Goal: Ask a question

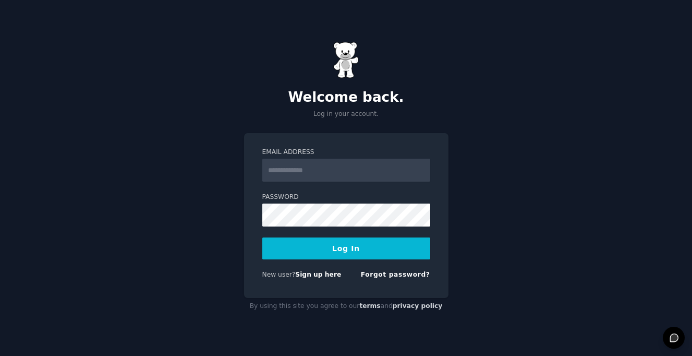
click at [360, 175] on input "Email Address" at bounding box center [346, 170] width 168 height 23
type input "**********"
click at [351, 256] on button "Log In" at bounding box center [346, 248] width 168 height 22
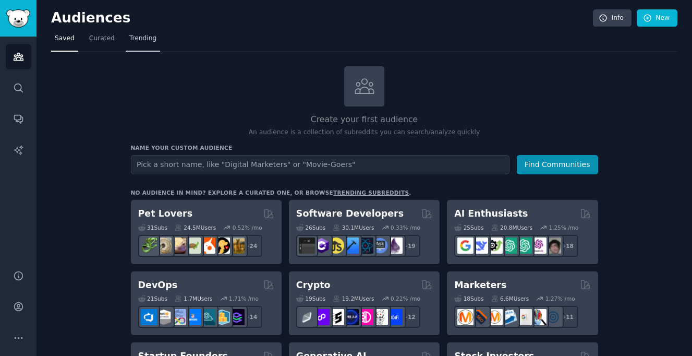
click at [145, 40] on span "Trending" at bounding box center [142, 38] width 27 height 9
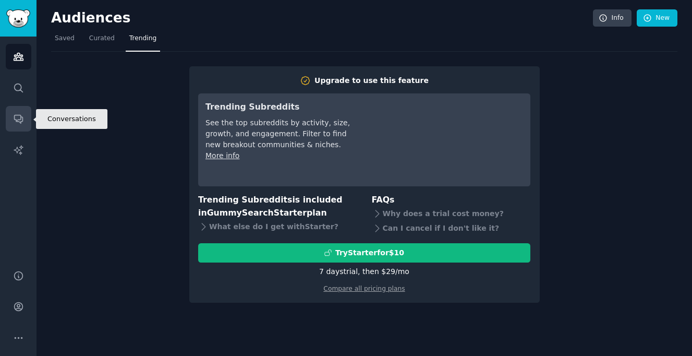
click at [17, 119] on icon "Sidebar" at bounding box center [18, 119] width 8 height 8
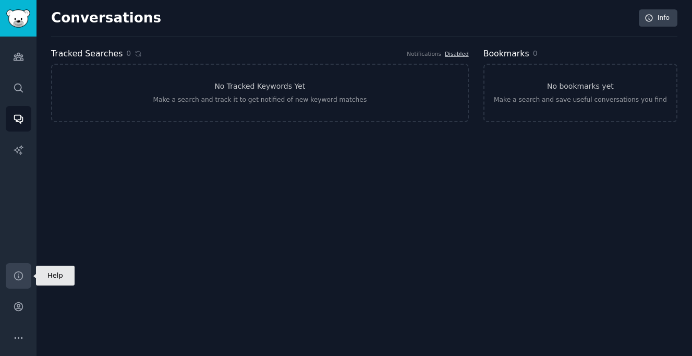
click at [19, 279] on icon "Sidebar" at bounding box center [18, 275] width 8 height 8
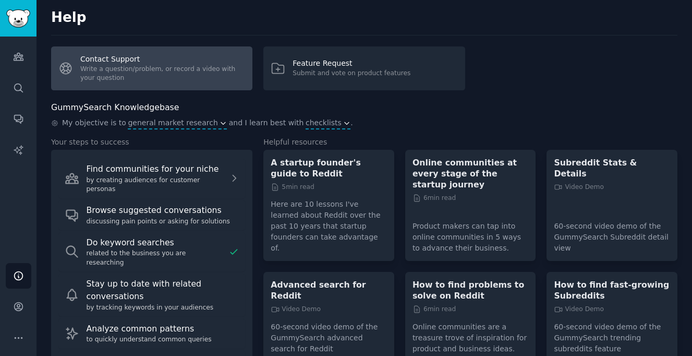
click at [108, 76] on link "Contact Support Write a question/problem, or record a video with your question" at bounding box center [151, 68] width 201 height 44
